Goal: Information Seeking & Learning: Learn about a topic

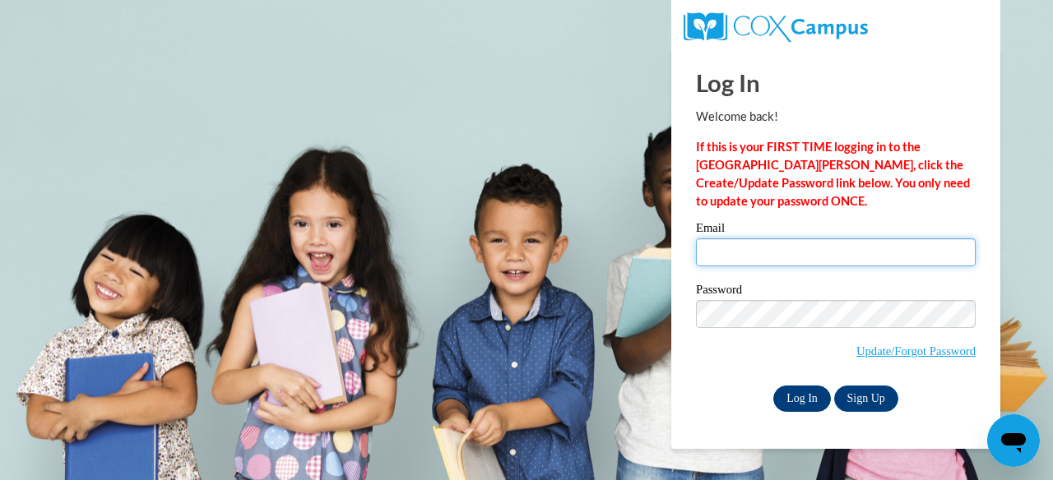
type input "cgbogarth@gmail.com"
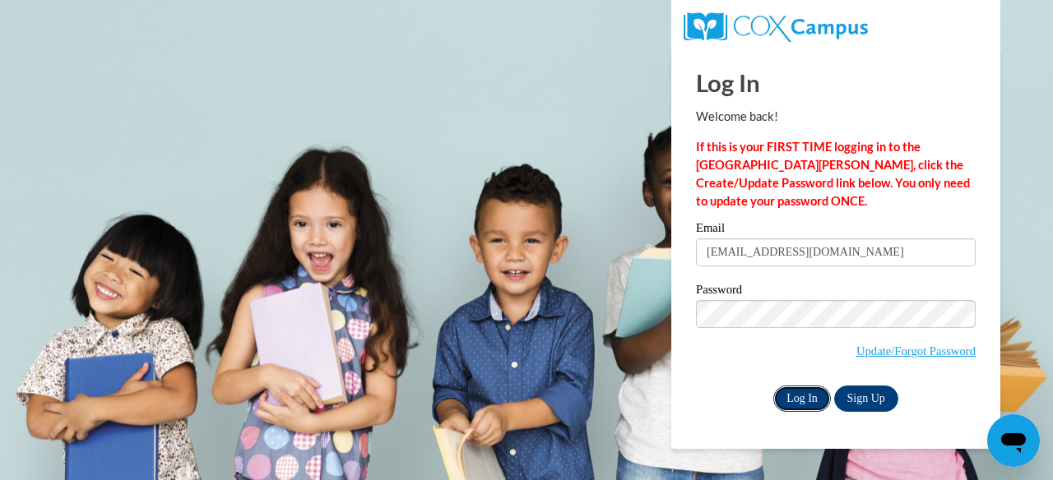
click at [794, 401] on input "Log In" at bounding box center [802, 399] width 58 height 26
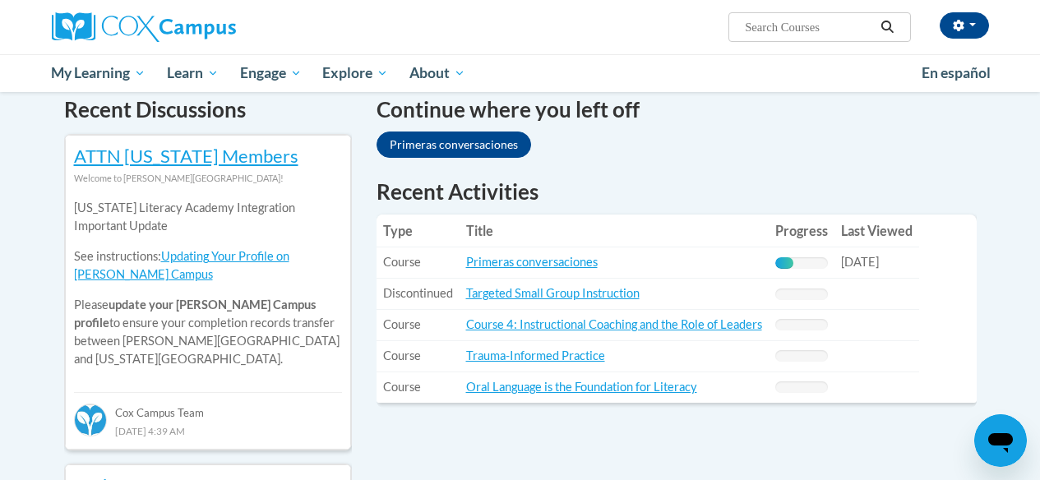
scroll to position [516, 0]
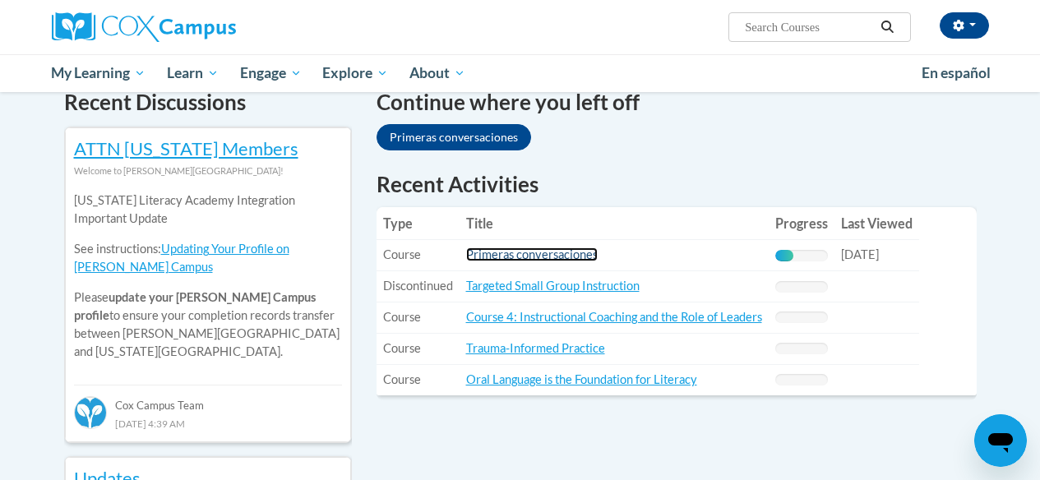
click at [572, 260] on link "Primeras conversaciones" at bounding box center [532, 255] width 132 height 14
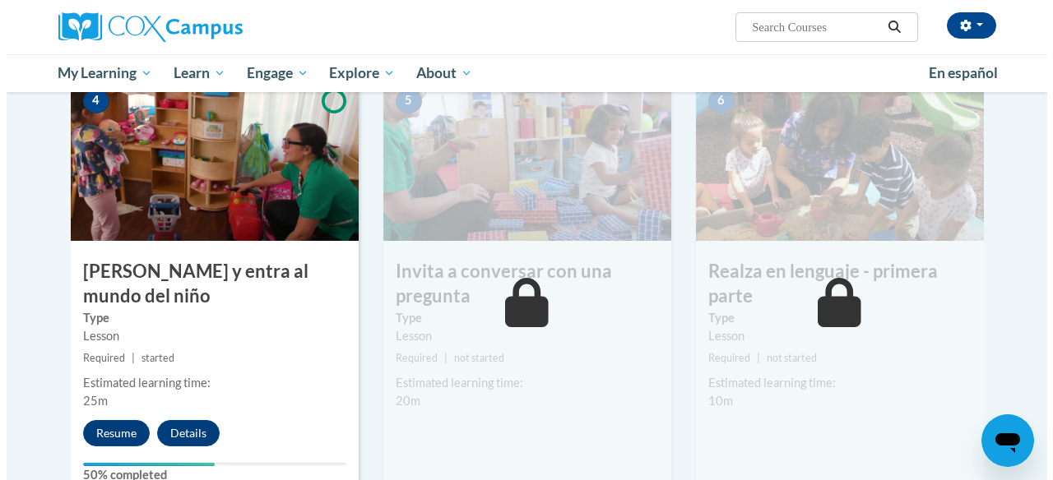
scroll to position [808, 0]
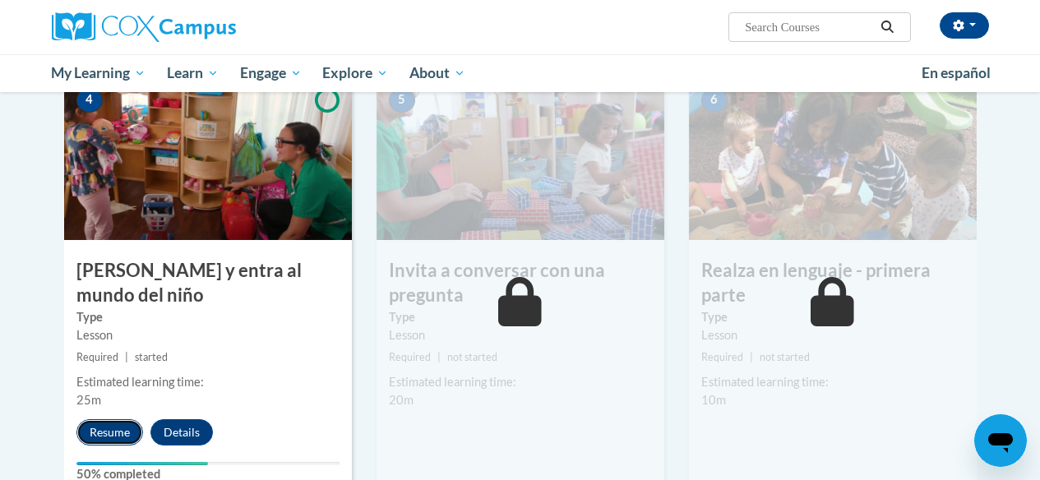
click at [119, 434] on button "Resume" at bounding box center [109, 432] width 67 height 26
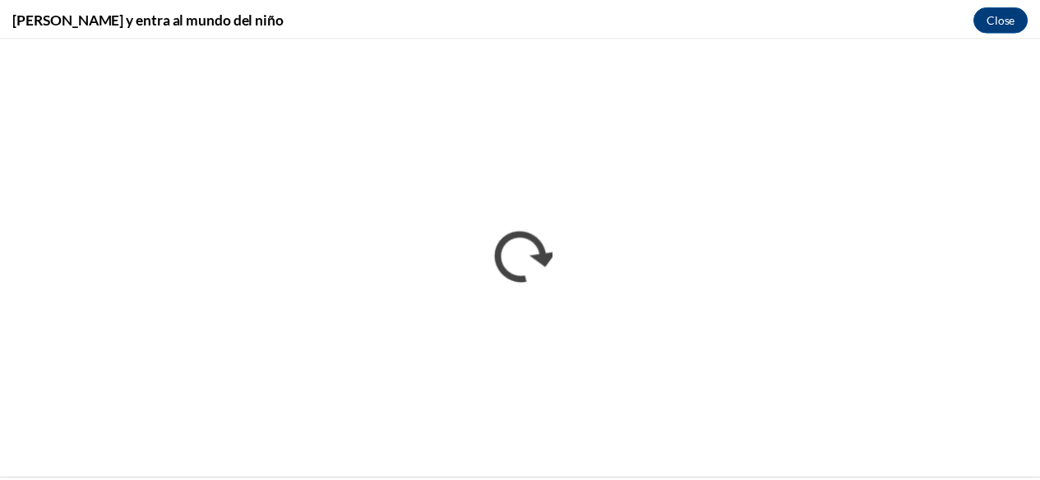
scroll to position [0, 0]
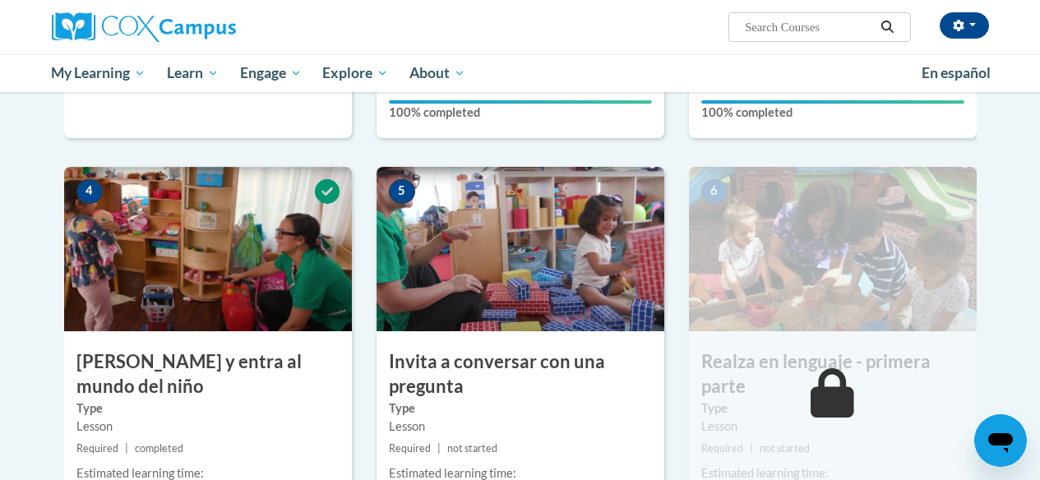
scroll to position [713, 0]
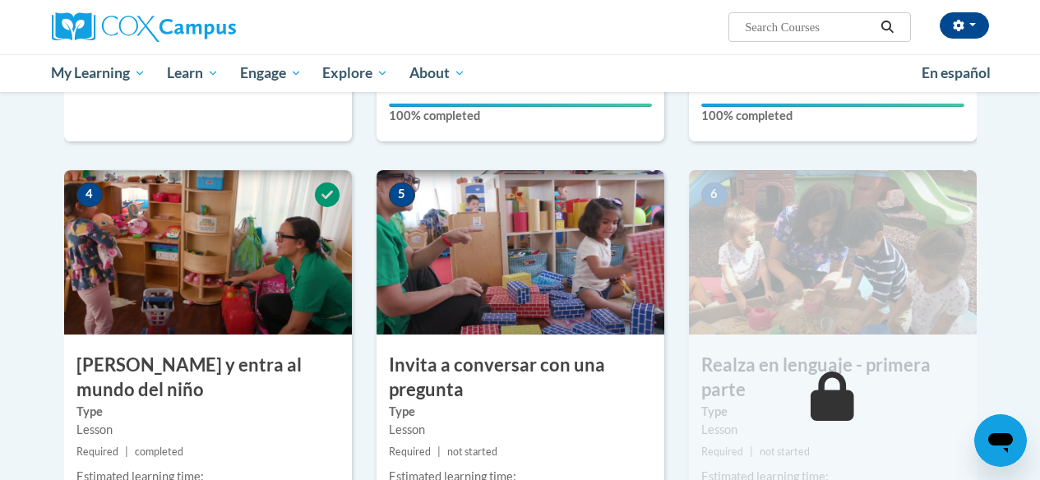
click at [580, 278] on img at bounding box center [521, 252] width 288 height 164
click at [491, 243] on img at bounding box center [521, 252] width 288 height 164
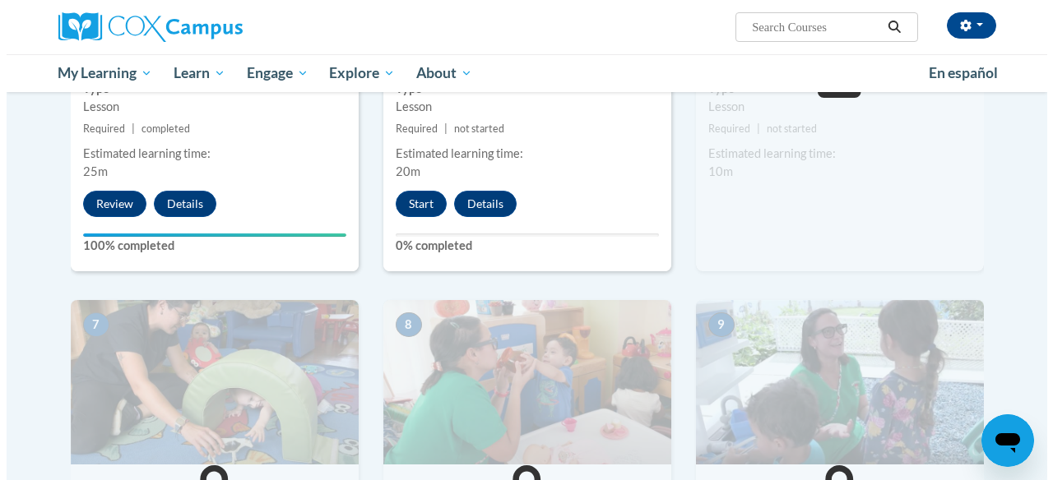
scroll to position [1021, 0]
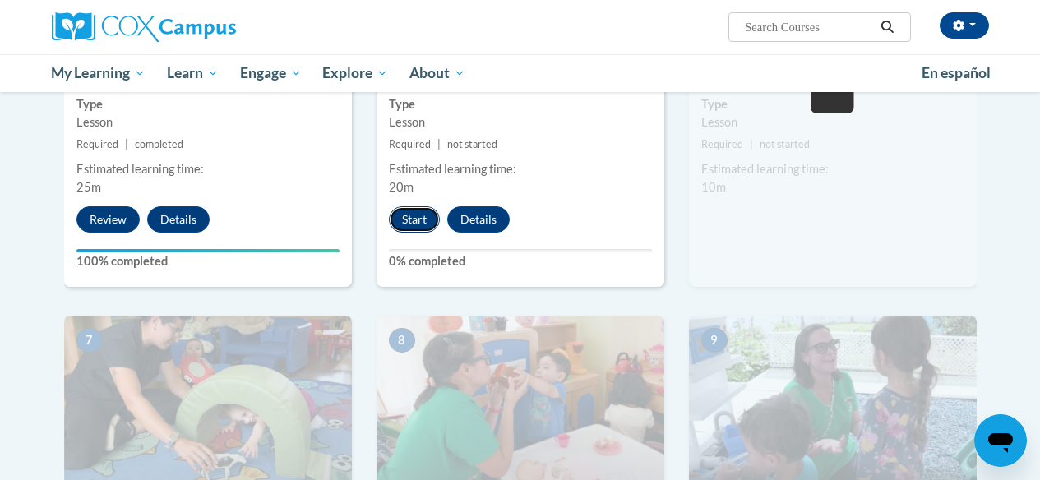
click at [415, 228] on button "Start" at bounding box center [414, 219] width 51 height 26
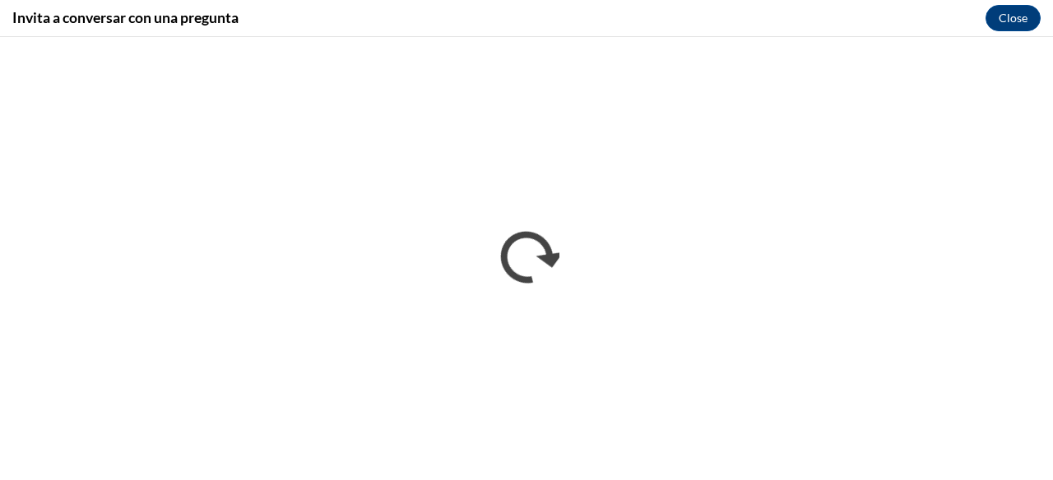
scroll to position [0, 0]
